Goal: Task Accomplishment & Management: Use online tool/utility

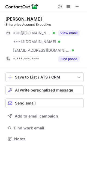
scroll to position [135, 87]
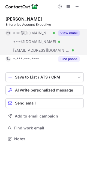
click at [65, 32] on button "View email" at bounding box center [68, 32] width 21 height 5
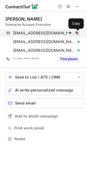
click at [76, 32] on span at bounding box center [76, 33] width 4 height 4
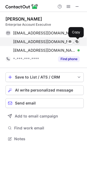
click at [76, 41] on span at bounding box center [76, 42] width 4 height 4
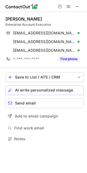
click at [28, 88] on span "AI write personalized message" at bounding box center [44, 90] width 58 height 4
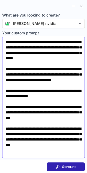
scroll to position [13, 0]
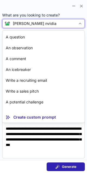
click at [45, 20] on div "Anita nvidia" at bounding box center [43, 23] width 82 height 9
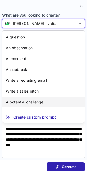
scroll to position [9, 0]
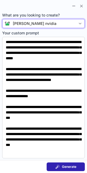
click at [49, 22] on div "Anita nvidia" at bounding box center [42, 23] width 65 height 5
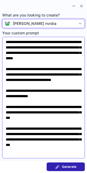
scroll to position [0, 0]
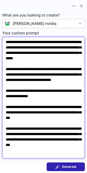
click at [16, 47] on textarea "**********" at bounding box center [43, 98] width 82 height 122
drag, startPoint x: 15, startPoint y: 47, endPoint x: 31, endPoint y: 46, distance: 16.0
click at [31, 46] on textarea "**********" at bounding box center [43, 98] width 82 height 122
click at [17, 47] on textarea "**********" at bounding box center [43, 98] width 82 height 122
drag, startPoint x: 15, startPoint y: 47, endPoint x: 28, endPoint y: 48, distance: 12.8
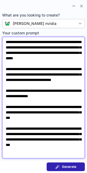
click at [28, 48] on textarea "**********" at bounding box center [43, 98] width 82 height 122
drag, startPoint x: 55, startPoint y: 95, endPoint x: 68, endPoint y: 94, distance: 13.3
click at [68, 94] on textarea "**********" at bounding box center [43, 98] width 82 height 122
click at [19, 121] on textarea "**********" at bounding box center [43, 98] width 82 height 122
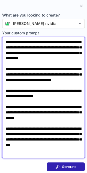
drag, startPoint x: 16, startPoint y: 105, endPoint x: 25, endPoint y: 106, distance: 9.1
click at [25, 106] on textarea "**********" at bounding box center [43, 98] width 82 height 122
click at [6, 52] on textarea "**********" at bounding box center [43, 98] width 82 height 122
drag, startPoint x: 7, startPoint y: 52, endPoint x: 19, endPoint y: 53, distance: 12.8
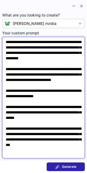
click at [19, 53] on textarea "**********" at bounding box center [43, 98] width 82 height 122
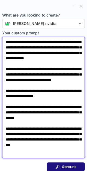
type textarea "**********"
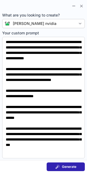
click at [51, 165] on button "Generate" at bounding box center [65, 167] width 38 height 9
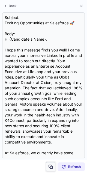
click at [49, 168] on span at bounding box center [50, 167] width 4 height 4
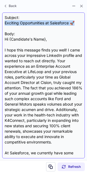
drag, startPoint x: 74, startPoint y: 21, endPoint x: 4, endPoint y: 23, distance: 69.2
click at [4, 23] on div "Subject: Exciting Opportunities at Salesforce 🚀 Body: Hi {Candidate's Name}, I …" at bounding box center [43, 85] width 82 height 146
copy div "Exciting Opportunities at Salesforce 🚀"
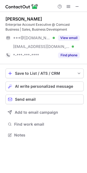
scroll to position [131, 87]
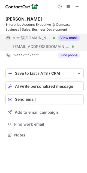
click at [71, 38] on button "View email" at bounding box center [68, 37] width 21 height 5
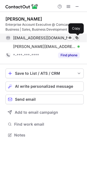
click at [76, 38] on span at bounding box center [76, 38] width 4 height 4
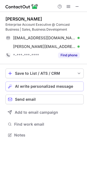
click at [41, 88] on span "AI write personalized message" at bounding box center [44, 86] width 58 height 4
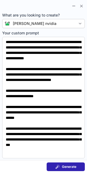
scroll to position [13, 0]
click at [51, 168] on button "Generate" at bounding box center [65, 167] width 38 height 9
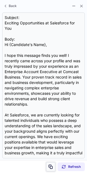
click at [52, 166] on span at bounding box center [50, 167] width 4 height 4
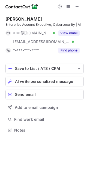
scroll to position [127, 87]
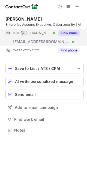
click at [62, 32] on button "View email" at bounding box center [68, 32] width 21 height 5
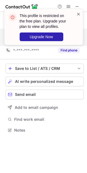
click at [78, 14] on span at bounding box center [78, 13] width 4 height 5
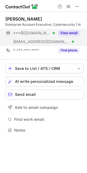
click at [72, 32] on button "View email" at bounding box center [68, 32] width 21 height 5
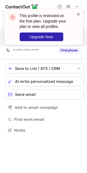
click at [78, 13] on span at bounding box center [78, 13] width 4 height 5
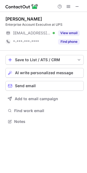
scroll to position [118, 87]
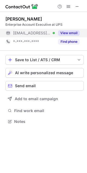
click at [62, 33] on button "View email" at bounding box center [68, 32] width 21 height 5
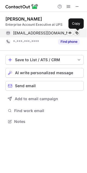
click at [77, 32] on span at bounding box center [76, 33] width 4 height 4
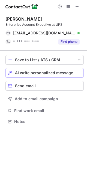
click at [64, 71] on span "AI write personalized message" at bounding box center [44, 73] width 58 height 4
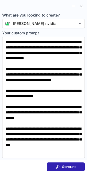
click at [61, 166] on div "Generate" at bounding box center [65, 167] width 21 height 4
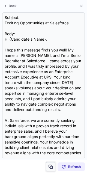
click at [50, 165] on span at bounding box center [50, 167] width 4 height 4
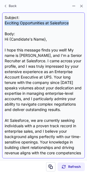
drag, startPoint x: 4, startPoint y: 23, endPoint x: 68, endPoint y: 23, distance: 64.1
click at [68, 23] on div "Subject: Exciting Opportunities at Salesforce Body: Hi {Candidate's Name}, I ho…" at bounding box center [43, 85] width 77 height 141
copy div "Exciting Opportunities at Salesforce"
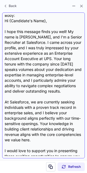
scroll to position [7, 0]
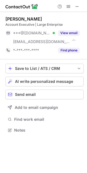
scroll to position [127, 87]
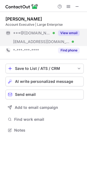
click at [64, 33] on button "View email" at bounding box center [68, 32] width 21 height 5
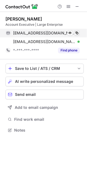
click at [76, 32] on span at bounding box center [76, 33] width 4 height 4
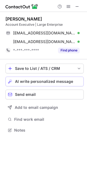
click at [40, 80] on span "AI write personalized message" at bounding box center [44, 82] width 58 height 4
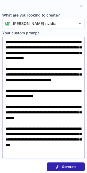
scroll to position [0, 0]
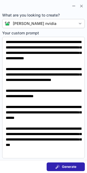
click at [62, 165] on span "Generate" at bounding box center [69, 167] width 14 height 4
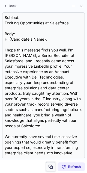
click at [51, 168] on span at bounding box center [50, 167] width 4 height 4
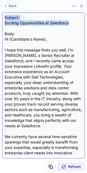
drag, startPoint x: 69, startPoint y: 20, endPoint x: 75, endPoint y: 21, distance: 5.8
click at [75, 21] on div "Subject: Exciting Opportunities at Salesforce Body: Hi {Candidate's Name}, I ho…" at bounding box center [43, 85] width 77 height 141
copy div "Subject: Exciting Opportunities at Salesforce"
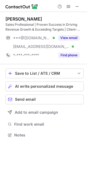
scroll to position [131, 87]
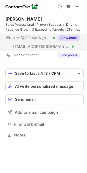
click at [68, 38] on button "View email" at bounding box center [68, 37] width 21 height 5
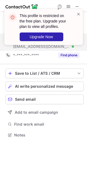
click at [67, 8] on div "This profile is restricted on the free plan. Upgrade your plan to view all prof…" at bounding box center [43, 29] width 87 height 51
click at [78, 14] on span at bounding box center [78, 13] width 4 height 5
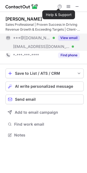
click at [26, 6] on img at bounding box center [21, 6] width 33 height 7
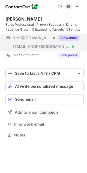
click at [68, 8] on span at bounding box center [68, 6] width 4 height 4
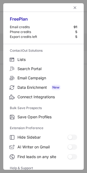
scroll to position [52, 0]
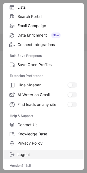
click at [24, 156] on span "Logout" at bounding box center [46, 155] width 59 height 5
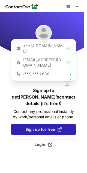
click at [41, 124] on button "Sign up for free" at bounding box center [43, 129] width 65 height 11
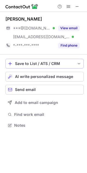
scroll to position [122, 87]
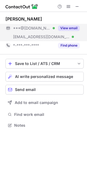
click at [62, 28] on button "View email" at bounding box center [68, 28] width 21 height 5
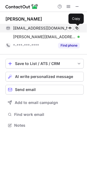
click at [76, 29] on span at bounding box center [76, 28] width 4 height 4
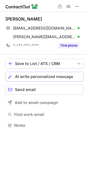
click at [54, 77] on span "AI write personalized message" at bounding box center [44, 77] width 58 height 4
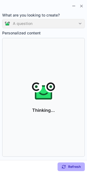
click at [69, 25] on div "A question" at bounding box center [43, 23] width 82 height 9
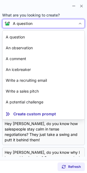
click at [69, 25] on div "A question" at bounding box center [42, 23] width 65 height 5
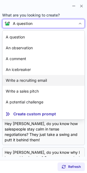
click at [50, 82] on article "Write a recruiting email" at bounding box center [43, 80] width 82 height 11
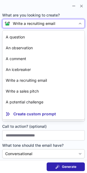
click at [74, 21] on div "Write a recruiting email" at bounding box center [42, 23] width 65 height 5
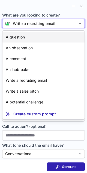
click at [43, 42] on article "A question" at bounding box center [43, 37] width 82 height 11
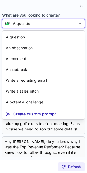
click at [39, 23] on div "A question" at bounding box center [42, 23] width 65 height 5
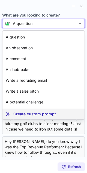
click at [18, 111] on article "Create custom prompt" at bounding box center [43, 114] width 82 height 11
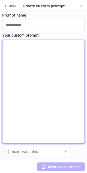
click at [24, 45] on textarea at bounding box center [43, 92] width 82 height 104
click at [31, 71] on textarea at bounding box center [43, 92] width 82 height 104
paste textarea "**********"
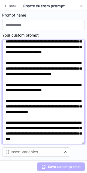
scroll to position [37, 0]
drag, startPoint x: 55, startPoint y: 78, endPoint x: 23, endPoint y: 84, distance: 32.6
click at [23, 84] on textarea "**********" at bounding box center [43, 92] width 82 height 104
click at [39, 107] on textarea "**********" at bounding box center [43, 92] width 82 height 104
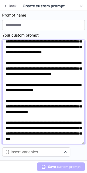
paste textarea
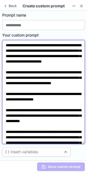
drag, startPoint x: 15, startPoint y: 51, endPoint x: 43, endPoint y: 52, distance: 27.7
click at [43, 52] on textarea "**********" at bounding box center [43, 92] width 82 height 104
drag, startPoint x: 10, startPoint y: 56, endPoint x: 45, endPoint y: 55, distance: 34.5
click at [45, 55] on textarea "**********" at bounding box center [43, 92] width 82 height 104
paste textarea
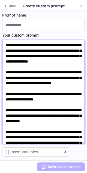
click at [55, 50] on textarea "**********" at bounding box center [43, 92] width 82 height 104
click at [58, 56] on textarea "**********" at bounding box center [43, 92] width 82 height 104
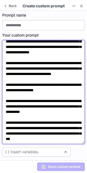
drag, startPoint x: 15, startPoint y: 91, endPoint x: 33, endPoint y: 92, distance: 17.4
click at [33, 92] on textarea "**********" at bounding box center [43, 92] width 82 height 104
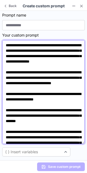
click at [52, 88] on textarea "**********" at bounding box center [43, 92] width 82 height 104
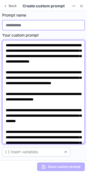
type textarea "**********"
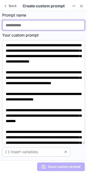
click at [22, 27] on input at bounding box center [43, 25] width 82 height 10
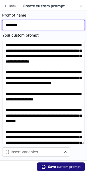
type input "********"
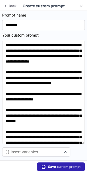
click at [55, 171] on button "Save custom prompt" at bounding box center [60, 167] width 47 height 9
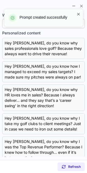
click at [78, 14] on span at bounding box center [78, 13] width 4 height 5
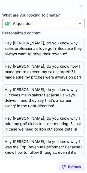
click at [55, 23] on div "A question" at bounding box center [42, 23] width 65 height 5
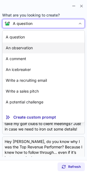
scroll to position [9, 0]
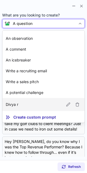
click at [12, 102] on p "Divya r" at bounding box center [12, 104] width 12 height 5
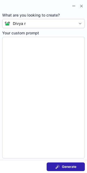
type textarea "**********"
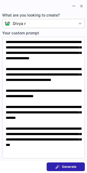
click at [55, 167] on span at bounding box center [57, 167] width 4 height 4
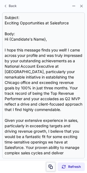
click at [51, 167] on span at bounding box center [50, 167] width 4 height 4
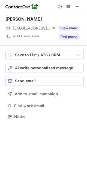
scroll to position [113, 87]
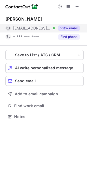
click at [66, 29] on button "View email" at bounding box center [68, 28] width 21 height 5
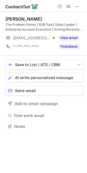
scroll to position [123, 87]
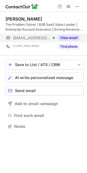
click at [74, 37] on button "View email" at bounding box center [68, 37] width 21 height 5
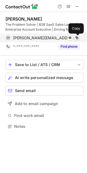
click at [76, 37] on span at bounding box center [76, 38] width 4 height 4
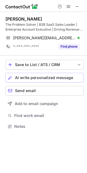
click at [33, 76] on span "AI write personalized message" at bounding box center [44, 78] width 58 height 4
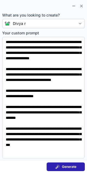
click at [56, 170] on button "Generate" at bounding box center [65, 167] width 38 height 9
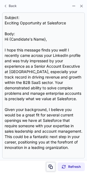
click at [52, 169] on span at bounding box center [50, 167] width 4 height 4
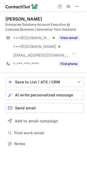
scroll to position [140, 87]
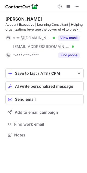
scroll to position [131, 87]
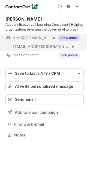
click at [68, 38] on button "View email" at bounding box center [68, 37] width 21 height 5
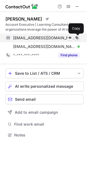
click at [78, 38] on span at bounding box center [76, 38] width 4 height 4
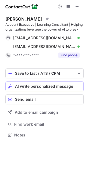
click at [55, 87] on span "AI write personalized message" at bounding box center [44, 86] width 58 height 4
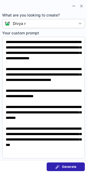
click at [67, 166] on span "Generate" at bounding box center [69, 167] width 14 height 4
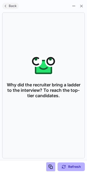
click at [5, 4] on span at bounding box center [5, 6] width 4 height 4
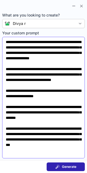
scroll to position [13, 0]
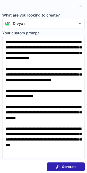
click at [68, 168] on span "Generate" at bounding box center [69, 167] width 14 height 4
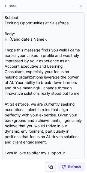
click at [50, 166] on span at bounding box center [50, 167] width 4 height 4
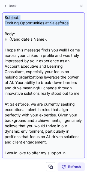
click at [71, 21] on div "Subject: Exciting Opportunities at Salesforce Body: Hi {Candidate's Name}, I ho…" at bounding box center [43, 85] width 77 height 141
copy div "Subject: Exciting Opportunities at Salesforce"
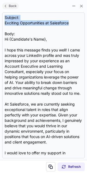
click at [4, 6] on span at bounding box center [5, 6] width 4 height 4
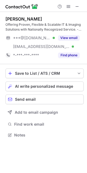
scroll to position [131, 87]
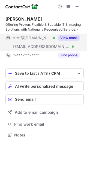
click at [66, 39] on button "View email" at bounding box center [68, 37] width 21 height 5
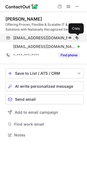
click at [76, 37] on span at bounding box center [76, 38] width 4 height 4
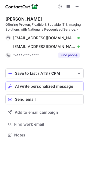
click at [50, 86] on span "AI write personalized message" at bounding box center [44, 86] width 58 height 4
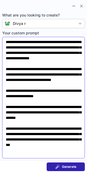
scroll to position [13, 0]
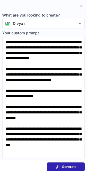
click at [58, 165] on span at bounding box center [57, 167] width 4 height 4
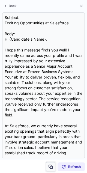
click at [50, 166] on span at bounding box center [50, 167] width 4 height 4
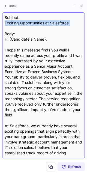
drag, startPoint x: 4, startPoint y: 21, endPoint x: 68, endPoint y: 26, distance: 64.6
click at [68, 26] on div "Subject: Exciting Opportunities at Salesforce Body: Hi {Candidate's Name}, I ho…" at bounding box center [43, 85] width 82 height 146
copy div "Exciting Opportunities at Salesforce"
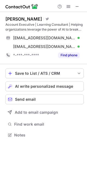
scroll to position [131, 87]
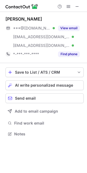
scroll to position [130, 87]
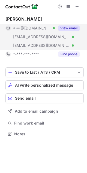
click at [74, 27] on button "View email" at bounding box center [68, 28] width 21 height 5
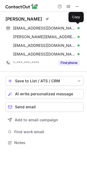
scroll to position [139, 87]
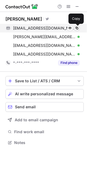
click at [77, 30] on span at bounding box center [76, 28] width 4 height 4
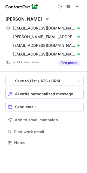
click at [51, 92] on span "AI write personalized message" at bounding box center [44, 94] width 58 height 4
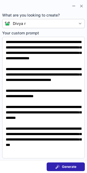
click at [61, 168] on div "Generate" at bounding box center [65, 167] width 21 height 4
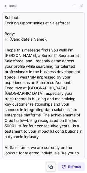
click at [52, 169] on span at bounding box center [50, 167] width 4 height 4
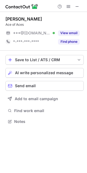
scroll to position [118, 87]
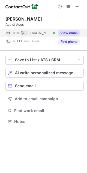
click at [69, 33] on button "View email" at bounding box center [68, 32] width 21 height 5
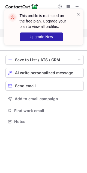
click at [79, 14] on span at bounding box center [78, 13] width 4 height 5
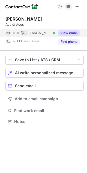
click at [69, 7] on span at bounding box center [68, 6] width 4 height 4
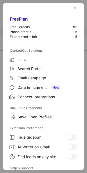
scroll to position [52, 0]
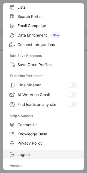
click at [30, 151] on label "Logout" at bounding box center [43, 154] width 80 height 9
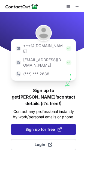
click at [45, 127] on span "Sign up for free" at bounding box center [43, 129] width 36 height 5
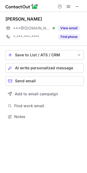
scroll to position [113, 87]
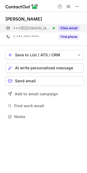
click at [69, 27] on button "View email" at bounding box center [68, 28] width 21 height 5
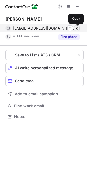
click at [76, 27] on span at bounding box center [76, 28] width 4 height 4
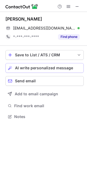
click at [34, 68] on span "AI write personalized message" at bounding box center [44, 68] width 58 height 4
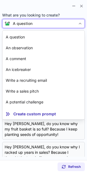
click at [14, 23] on div "A question" at bounding box center [23, 23] width 20 height 5
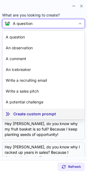
click at [19, 114] on p "Create custom prompt" at bounding box center [34, 114] width 42 height 5
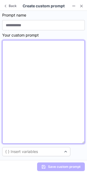
click at [27, 58] on textarea at bounding box center [43, 92] width 82 height 104
paste textarea "**********"
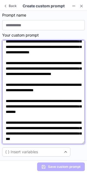
scroll to position [0, 0]
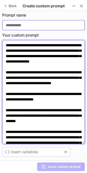
type textarea "**********"
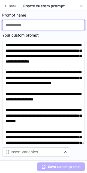
click at [15, 26] on input at bounding box center [43, 25] width 82 height 10
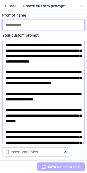
type input "********"
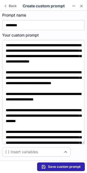
click at [55, 166] on span "Save custom prompt" at bounding box center [64, 167] width 32 height 4
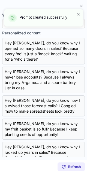
click at [77, 15] on span at bounding box center [78, 13] width 4 height 5
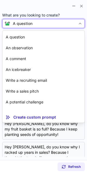
click at [74, 22] on div "A question" at bounding box center [42, 23] width 65 height 5
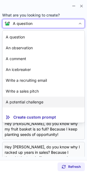
scroll to position [9, 0]
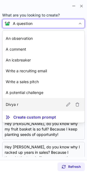
click at [45, 106] on article "Divya r" at bounding box center [43, 104] width 82 height 13
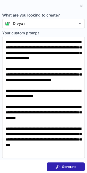
click at [56, 166] on span at bounding box center [57, 167] width 4 height 4
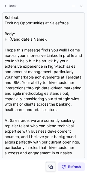
click at [50, 168] on span at bounding box center [50, 167] width 4 height 4
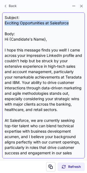
drag, startPoint x: 71, startPoint y: 22, endPoint x: 4, endPoint y: 25, distance: 66.8
click at [5, 25] on div "Subject: Exciting Opportunities at Salesforce Body: Hi {Candidate's Name}, I ho…" at bounding box center [43, 85] width 77 height 141
copy div "Exciting Opportunities at Salesforce"
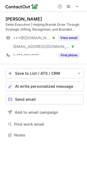
scroll to position [131, 87]
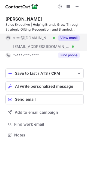
click at [73, 38] on button "View email" at bounding box center [68, 37] width 21 height 5
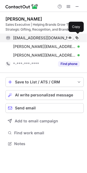
scroll to position [140, 87]
click at [77, 39] on span at bounding box center [76, 38] width 4 height 4
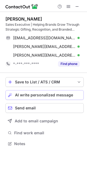
click at [39, 98] on button "AI write personalized message" at bounding box center [44, 95] width 78 height 10
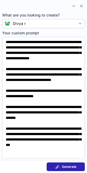
click at [66, 166] on span "Generate" at bounding box center [69, 167] width 14 height 4
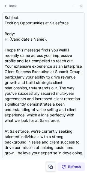
click at [50, 168] on span at bounding box center [50, 167] width 4 height 4
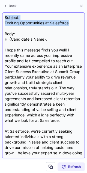
drag, startPoint x: 72, startPoint y: 20, endPoint x: 69, endPoint y: 23, distance: 4.8
click at [69, 23] on div "Subject: Exciting Opportunities at Salesforce Body: Hi {Candidate's Name}, I ho…" at bounding box center [43, 85] width 77 height 141
copy div "Subject: Exciting Opportunities at Salesforce"
